Goal: Find specific page/section: Find specific page/section

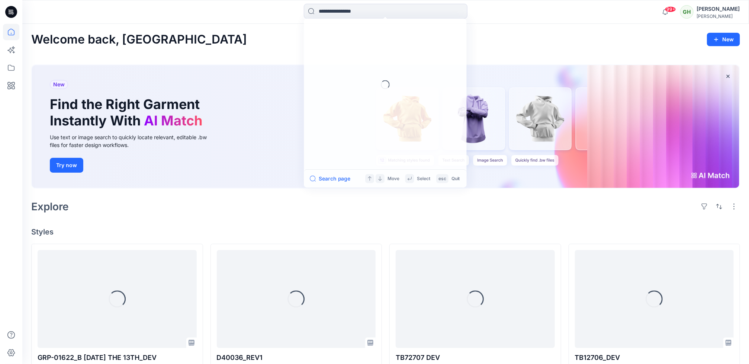
drag, startPoint x: 382, startPoint y: 13, endPoint x: 377, endPoint y: 3, distance: 11.8
click at [381, 8] on input at bounding box center [386, 11] width 164 height 15
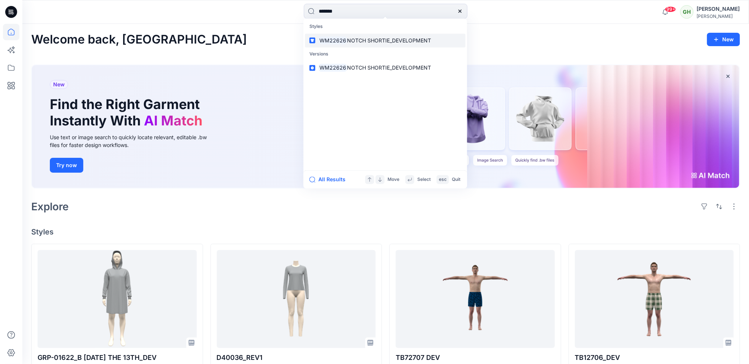
type input "*******"
click at [371, 43] on span "NOTCH SHORTIE_DEVELOPMENT" at bounding box center [389, 40] width 84 height 6
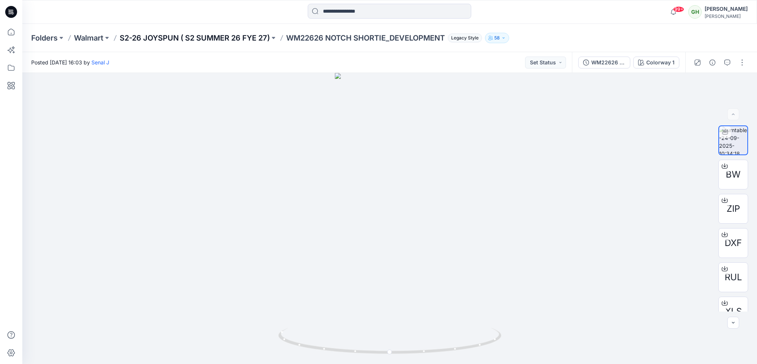
drag, startPoint x: 248, startPoint y: 0, endPoint x: 248, endPoint y: 41, distance: 40.9
click at [249, 1] on div "99+ Notifications Senal J shared GRP-01619 LOUNGE PULLOVER_DEVELOPMENT in WM S3…" at bounding box center [389, 12] width 735 height 24
click at [248, 35] on p "S2-26 JOYSPUN ( S2 SUMMER 26 FYE 27)" at bounding box center [195, 38] width 150 height 10
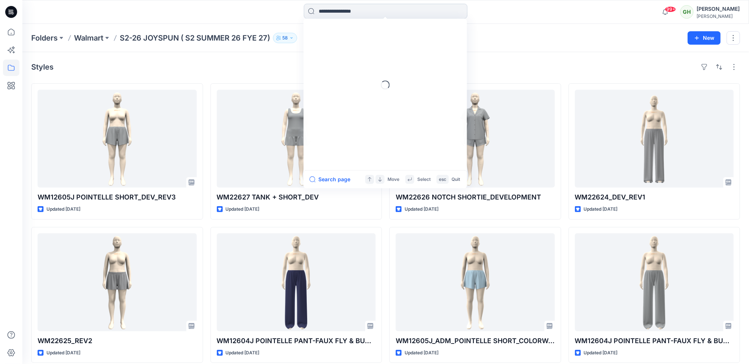
click at [345, 14] on input at bounding box center [386, 11] width 164 height 15
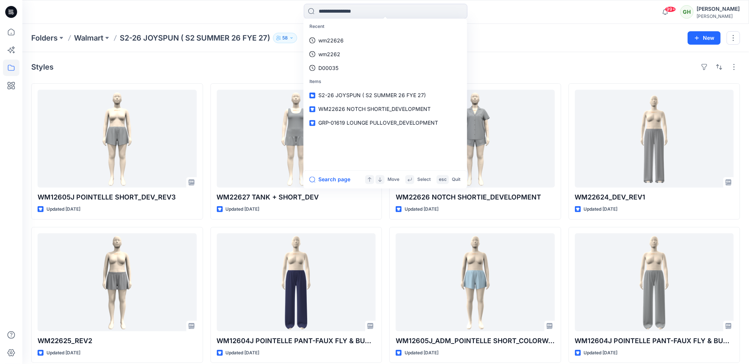
click at [216, 63] on div "Styles" at bounding box center [385, 67] width 709 height 12
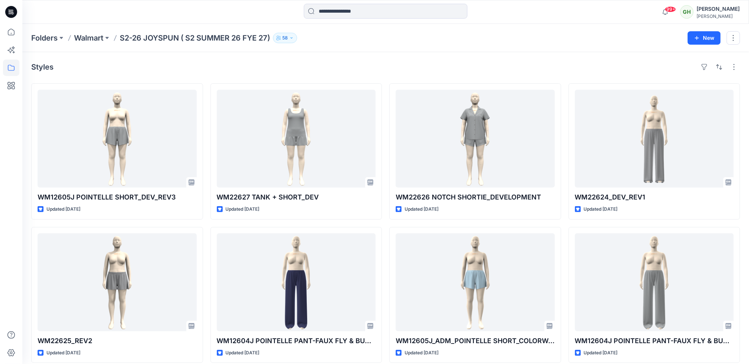
click at [511, 58] on div "Styles WM12605J POINTELLE SHORT_DEV_REV3 Updated [DATE] WM22625_REV2 Updated [D…" at bounding box center [385, 297] width 726 height 490
click at [353, 54] on div "Styles WM12605J POINTELLE SHORT_DEV_REV3 Updated [DATE] WM22625_REV2 Updated [D…" at bounding box center [385, 297] width 726 height 490
click at [464, 61] on div "Styles" at bounding box center [385, 67] width 709 height 12
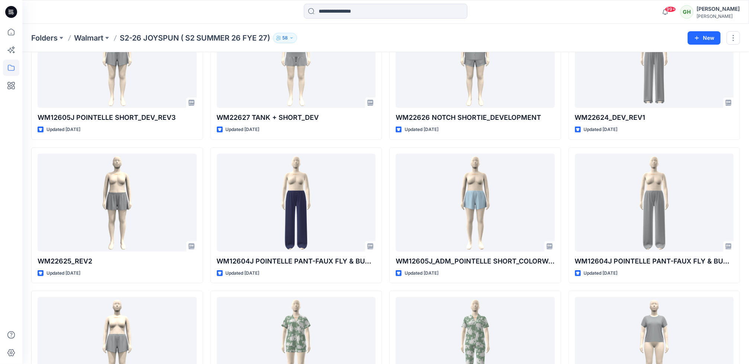
scroll to position [167, 0]
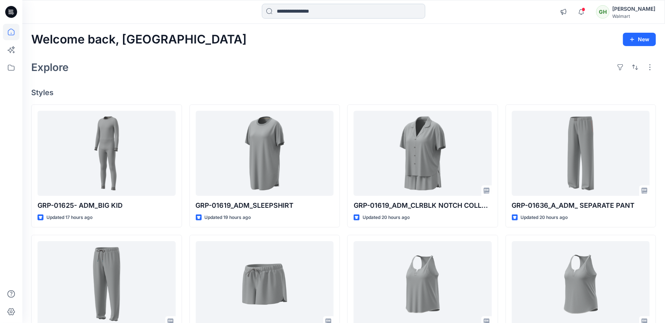
click at [328, 6] on input at bounding box center [344, 11] width 164 height 15
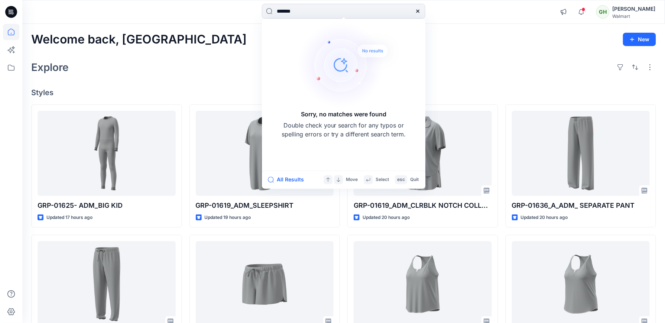
type input "*******"
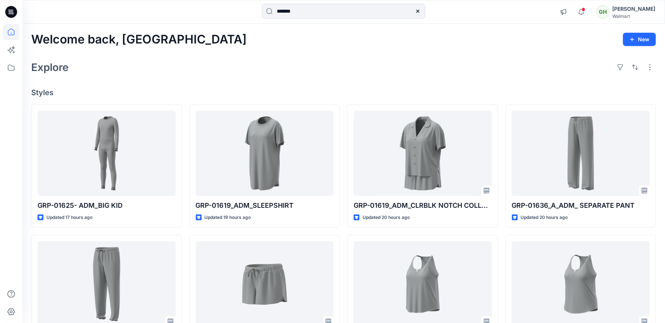
click at [184, 41] on div "Welcome back, Gayan New" at bounding box center [343, 40] width 625 height 14
